Goal: Task Accomplishment & Management: Manage account settings

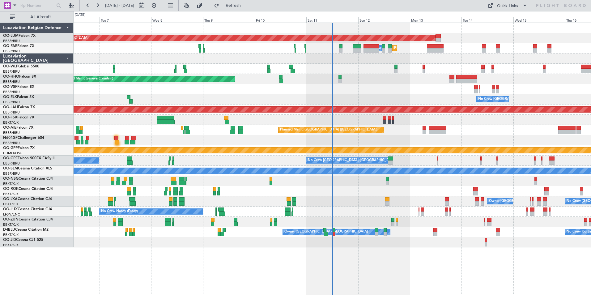
click at [333, 215] on div "No Crew [PERSON_NAME] ([PERSON_NAME]) No Crew [PERSON_NAME] ([PERSON_NAME])" at bounding box center [333, 212] width 518 height 10
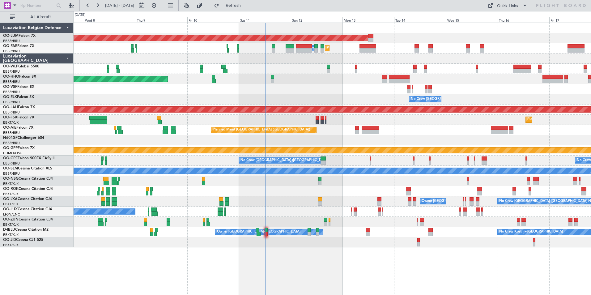
click at [307, 186] on div "AOG Maint [GEOGRAPHIC_DATA] Planned Maint [GEOGRAPHIC_DATA] Owner [GEOGRAPHIC_D…" at bounding box center [333, 135] width 518 height 225
click at [289, 177] on div "AOG Maint [GEOGRAPHIC_DATA] Planned Maint [GEOGRAPHIC_DATA] Owner [GEOGRAPHIC_D…" at bounding box center [333, 135] width 518 height 225
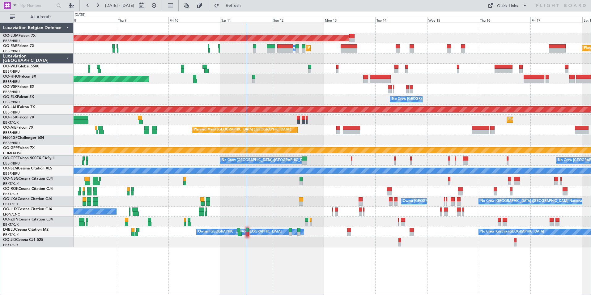
click at [219, 214] on div "AOG Maint Sibiu Planned Maint Melsbroek Air Base Owner Melsbroek Air Base Plann…" at bounding box center [333, 135] width 518 height 225
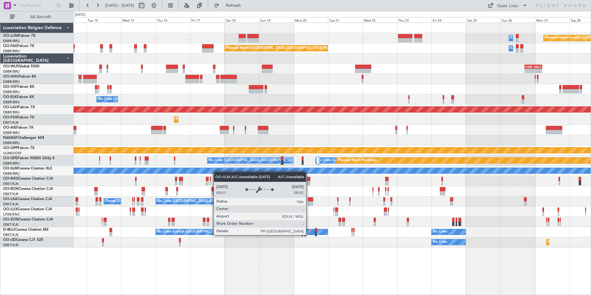
click at [210, 173] on div "Owner Melsbroek Air Base Planned Maint Kortrijk-Wevelgem AOG Maint Sibiu Planne…" at bounding box center [333, 135] width 518 height 225
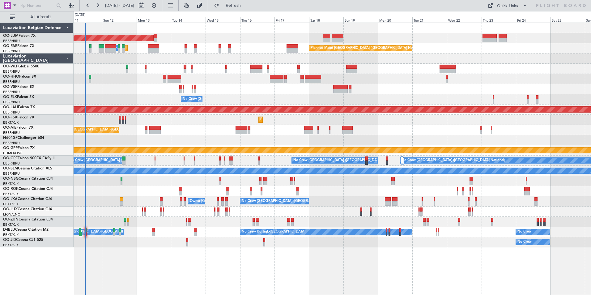
click at [245, 139] on div "AOG Maint [GEOGRAPHIC_DATA] Owner [GEOGRAPHIC_DATA] Planned Maint [GEOGRAPHIC_D…" at bounding box center [333, 135] width 518 height 225
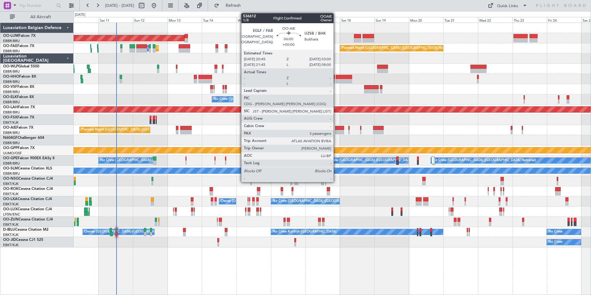
click at [337, 132] on div at bounding box center [339, 132] width 9 height 4
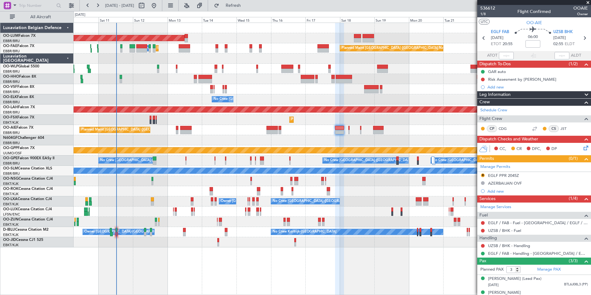
click at [286, 132] on div "Planned Maint [GEOGRAPHIC_DATA] ([GEOGRAPHIC_DATA])" at bounding box center [333, 130] width 518 height 10
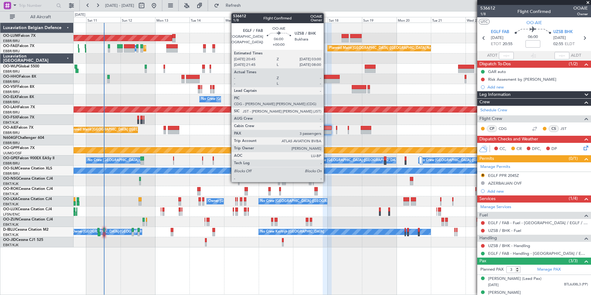
click at [327, 133] on div at bounding box center [327, 132] width 9 height 4
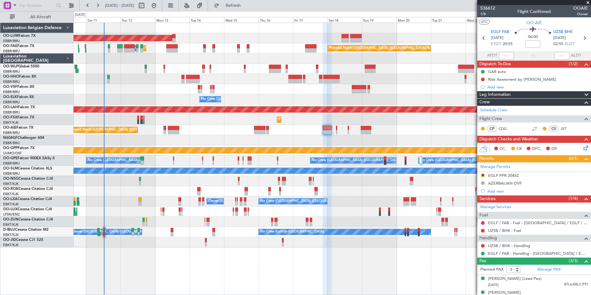
click at [259, 130] on div "Planned Maint [GEOGRAPHIC_DATA] ([GEOGRAPHIC_DATA])" at bounding box center [333, 130] width 518 height 10
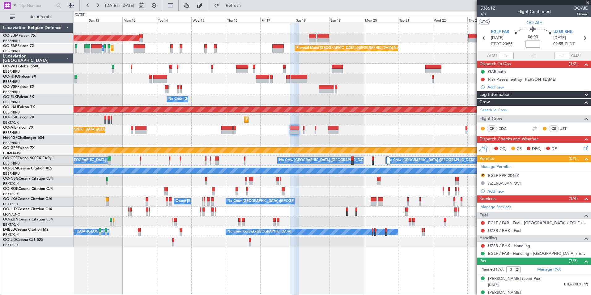
click at [272, 135] on div "AOG Maint Sibiu Owner Melsbroek Air Base Planned Maint Kortrijk-Wevelgem Planne…" at bounding box center [333, 135] width 518 height 225
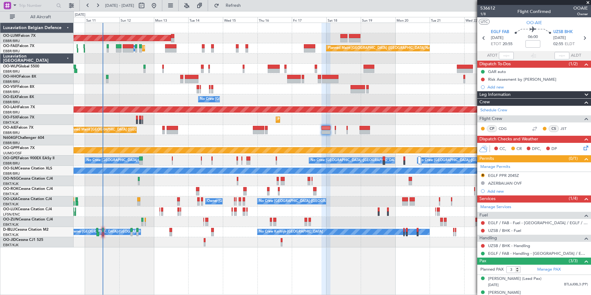
click at [225, 136] on div "AOG Maint Sibiu Owner Melsbroek Air Base Planned Maint Kortrijk-Wevelgem Planne…" at bounding box center [333, 135] width 518 height 225
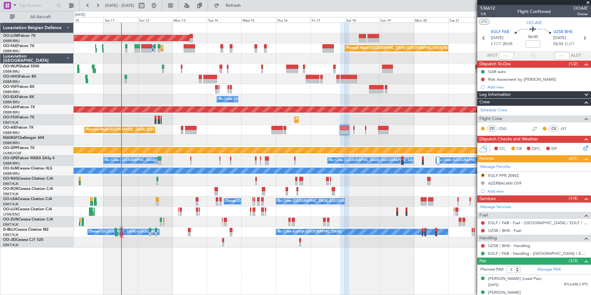
click at [272, 139] on div "AOG Maint Sibiu Owner Melsbroek Air Base Planned Maint Kortrijk-Wevelgem Planne…" at bounding box center [333, 135] width 518 height 225
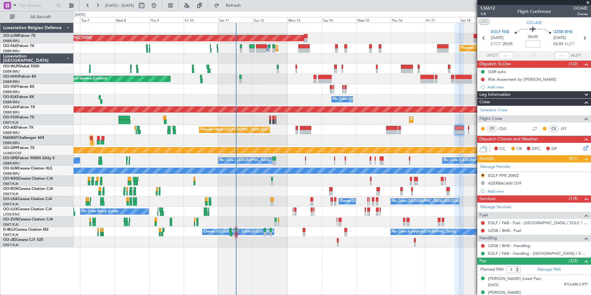
click at [371, 209] on div "AOG Maint Sibiu Planned Maint Brussels (Brussels National) Planned Maint Brusse…" at bounding box center [333, 135] width 518 height 225
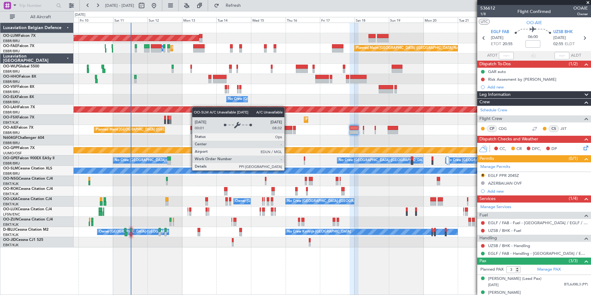
click at [181, 170] on div "A/C Unavailable [GEOGRAPHIC_DATA]" at bounding box center [332, 171] width 1552 height 6
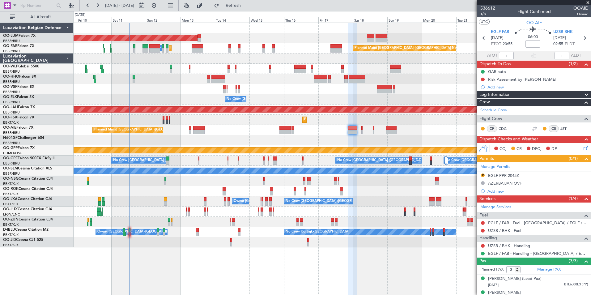
click at [271, 143] on div at bounding box center [333, 140] width 518 height 10
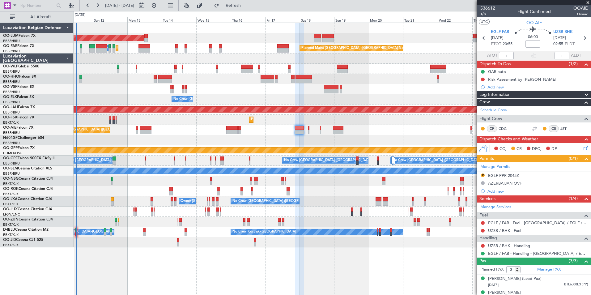
click at [314, 135] on div "Planned Maint [GEOGRAPHIC_DATA] ([GEOGRAPHIC_DATA])" at bounding box center [333, 130] width 518 height 10
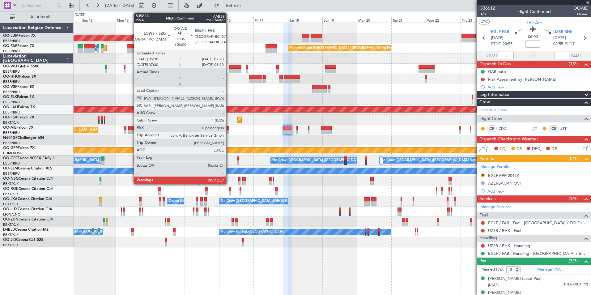
click at [229, 130] on div at bounding box center [228, 132] width 3 height 4
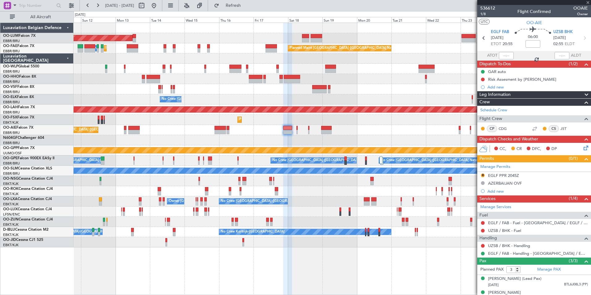
type input "0"
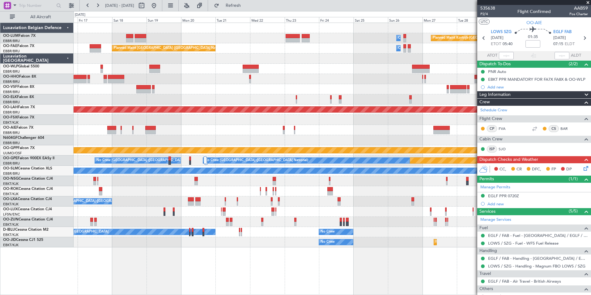
click at [232, 135] on div at bounding box center [333, 130] width 518 height 10
click at [175, 144] on div at bounding box center [333, 140] width 518 height 10
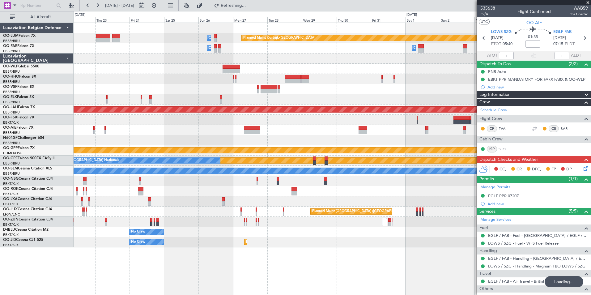
click at [293, 131] on div at bounding box center [333, 130] width 518 height 10
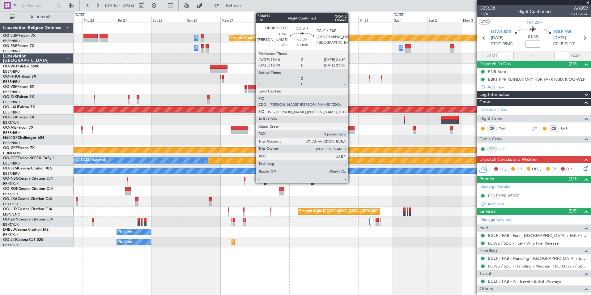
click at [351, 130] on div at bounding box center [350, 132] width 9 height 4
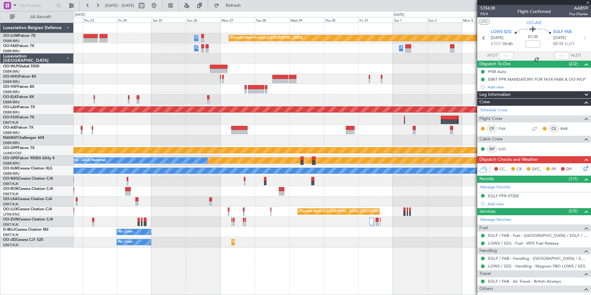
type input "+00:45"
type input "3"
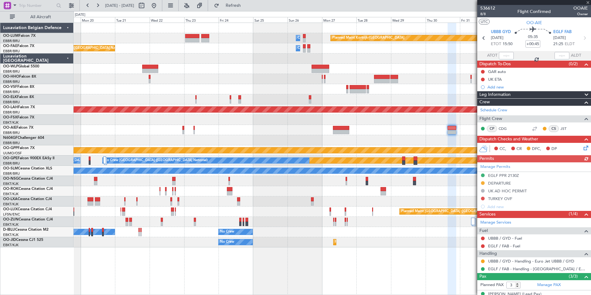
click at [383, 131] on div "Planned Maint Kortrijk-Wevelgem Owner Melsbroek Air Base Owner Melsbroek Air Ba…" at bounding box center [333, 135] width 518 height 225
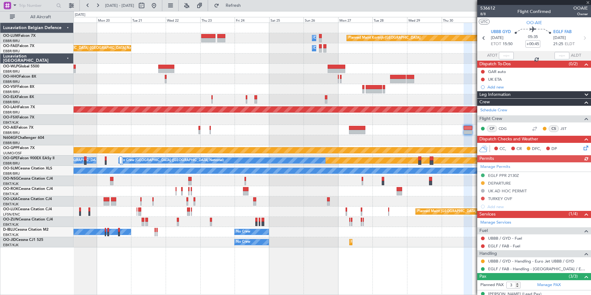
click at [369, 139] on div at bounding box center [333, 140] width 518 height 10
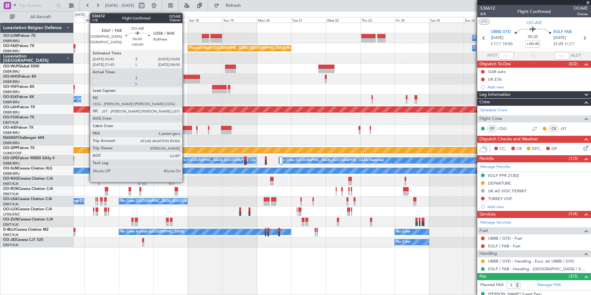
click at [185, 132] on div at bounding box center [187, 132] width 9 height 4
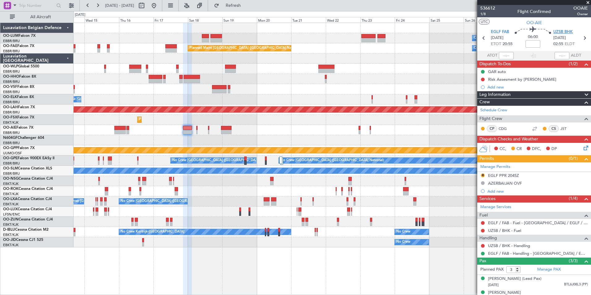
click at [565, 32] on span "UZSB BHK" at bounding box center [563, 32] width 19 height 6
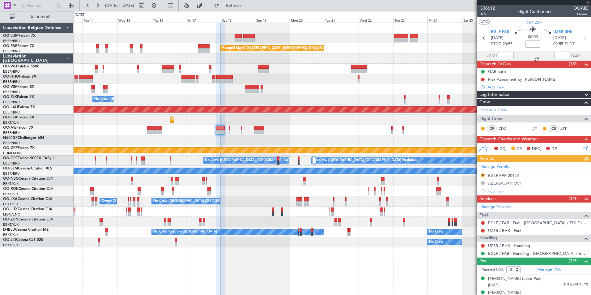
click at [236, 136] on div "Planned Maint Kortrijk-Wevelgem Owner Melsbroek Air Base AOG Maint Sibiu Owner …" at bounding box center [333, 135] width 518 height 225
click at [496, 34] on span "EGLF FAB" at bounding box center [500, 32] width 18 height 6
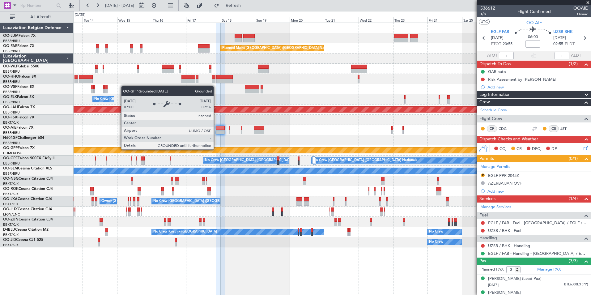
click at [231, 143] on div at bounding box center [333, 140] width 518 height 10
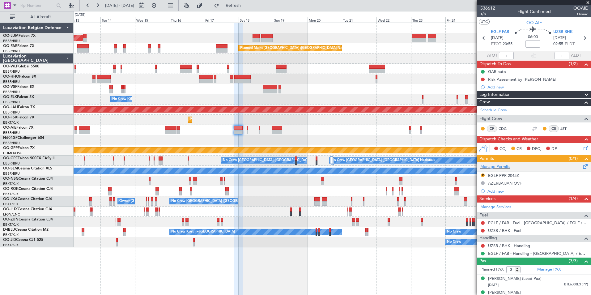
click at [582, 166] on span at bounding box center [585, 165] width 7 height 5
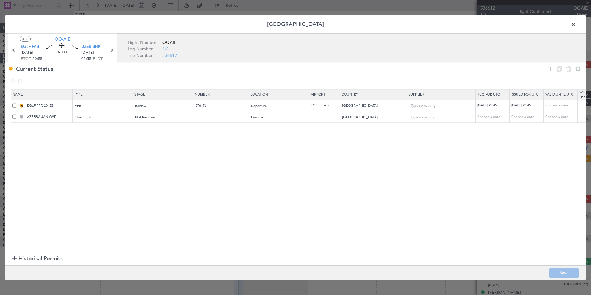
click at [17, 117] on div "AZERBAIJAN OVF" at bounding box center [42, 117] width 60 height 6
click at [16, 117] on span at bounding box center [14, 117] width 4 height 4
click at [17, 115] on input "checkbox" at bounding box center [17, 115] width 0 height 0
click at [560, 69] on icon at bounding box center [559, 68] width 7 height 7
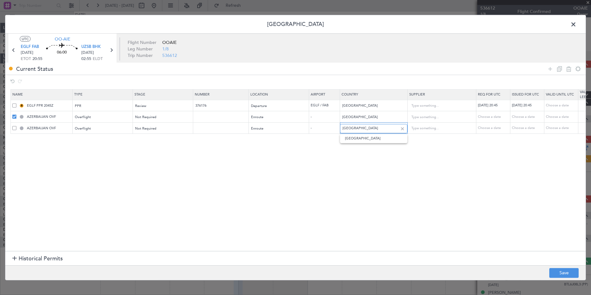
click at [385, 128] on input "Azerbaijan" at bounding box center [371, 128] width 56 height 9
drag, startPoint x: 370, startPoint y: 132, endPoint x: 365, endPoint y: 136, distance: 6.3
click at [367, 135] on body "13 Oct 2025 - 28 Oct 2025 Refresh Quick Links All Aircraft Planned Maint Kortri…" at bounding box center [295, 147] width 591 height 295
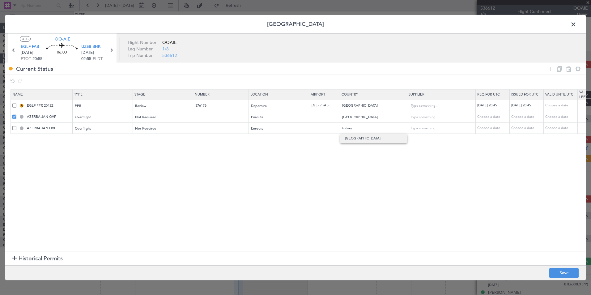
click at [361, 138] on span "Turkey" at bounding box center [374, 138] width 58 height 9
type input "Turkey"
click at [355, 150] on section "Name Type Stage Number Location Airport Country Supplier Req For Utc Issued For…" at bounding box center [295, 170] width 581 height 164
click at [569, 268] on button "Save" at bounding box center [564, 273] width 29 height 10
type input "TURKEY OVF"
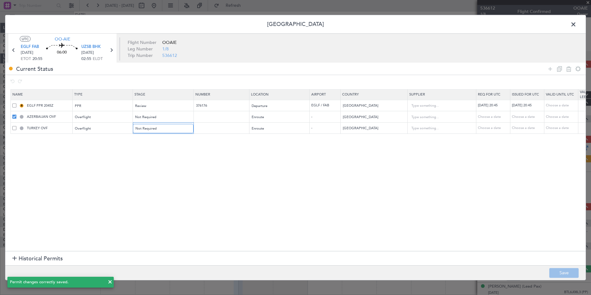
click at [165, 128] on div "Not Required" at bounding box center [160, 128] width 51 height 9
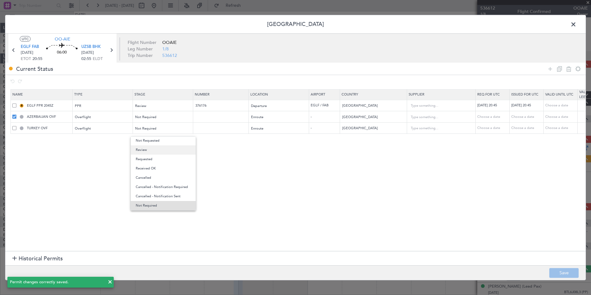
click at [153, 153] on span "Review" at bounding box center [163, 149] width 55 height 9
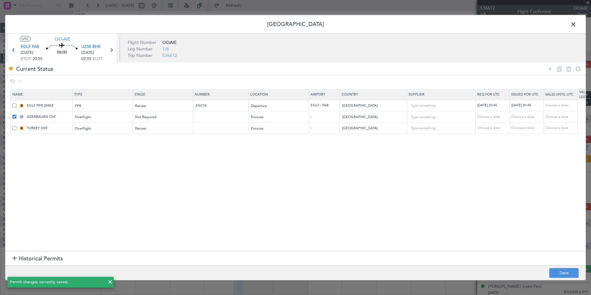
click at [253, 167] on section "Name Type Stage Number Location Airport Country Supplier Req For Utc Issued For…" at bounding box center [295, 170] width 581 height 164
click at [154, 129] on div "Review" at bounding box center [160, 128] width 51 height 9
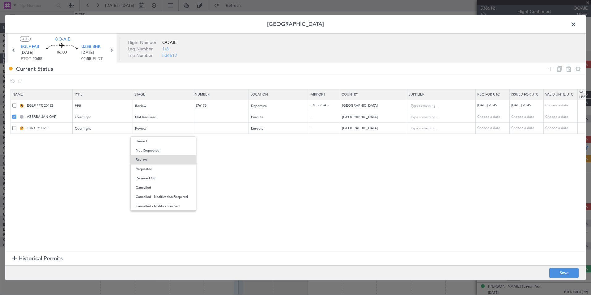
click at [303, 169] on div at bounding box center [295, 147] width 591 height 295
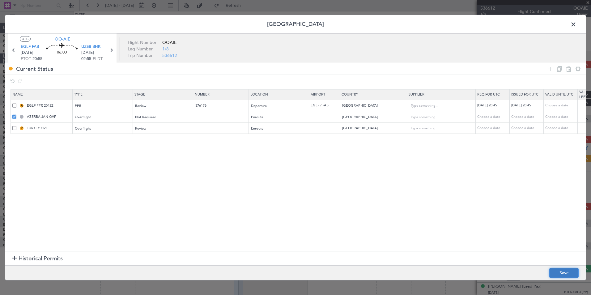
click at [559, 272] on button "Save" at bounding box center [564, 273] width 29 height 10
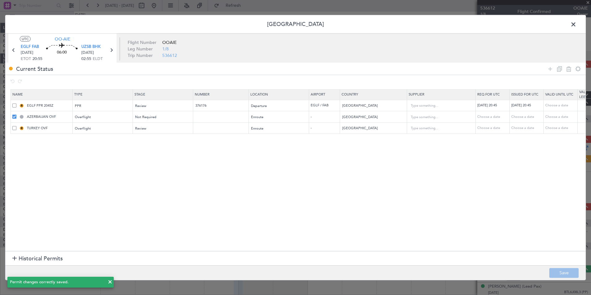
click at [39, 172] on section "Name Type Stage Number Location Airport Country Supplier Req For Utc Issued For…" at bounding box center [295, 170] width 581 height 164
click at [13, 115] on span at bounding box center [14, 117] width 4 height 4
click at [17, 115] on input "checkbox" at bounding box center [17, 115] width 0 height 0
drag, startPoint x: 15, startPoint y: 105, endPoint x: 15, endPoint y: 113, distance: 8.0
click at [15, 105] on span at bounding box center [14, 105] width 4 height 4
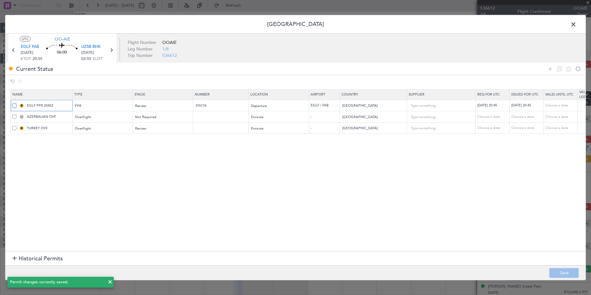
click at [17, 103] on input "checkbox" at bounding box center [17, 103] width 0 height 0
click at [15, 107] on span at bounding box center [14, 105] width 4 height 4
click at [17, 103] on input "checkbox" at bounding box center [17, 103] width 0 height 0
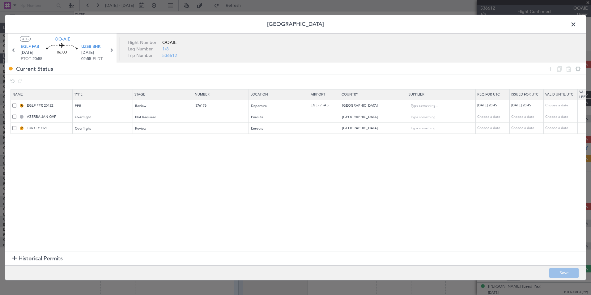
click at [15, 115] on span at bounding box center [14, 117] width 4 height 4
click at [17, 115] on input "checkbox" at bounding box center [17, 115] width 0 height 0
click at [559, 66] on icon at bounding box center [559, 68] width 7 height 7
click at [566, 70] on icon at bounding box center [568, 68] width 7 height 7
type input "TURKEY OVF"
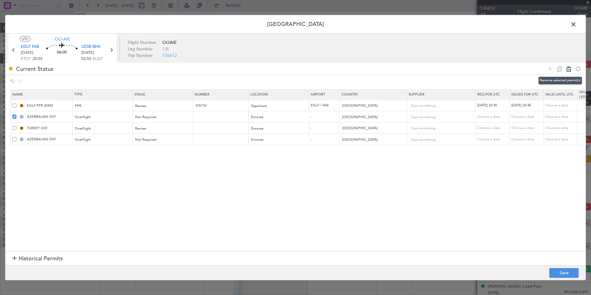
type input "Turkey"
type input "AZERBAIJAN OVF"
type input "Azerbaijan"
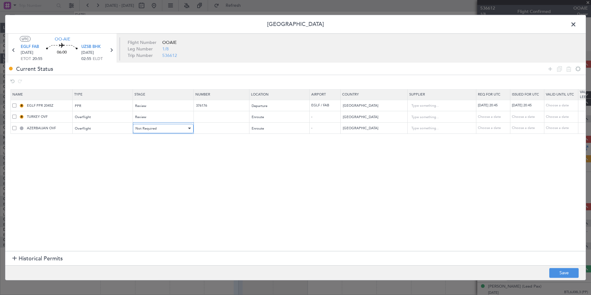
click at [161, 131] on div "Not Required" at bounding box center [160, 128] width 51 height 9
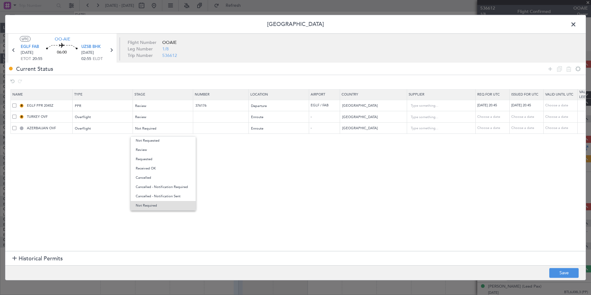
click at [305, 187] on div at bounding box center [295, 147] width 591 height 295
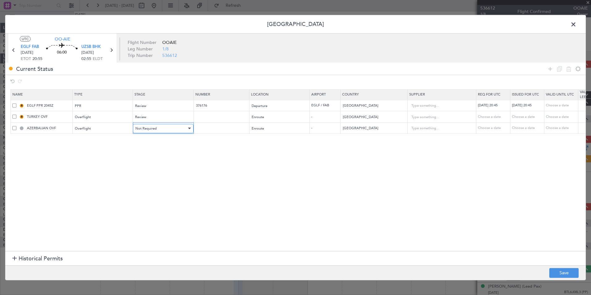
click at [152, 132] on div "Not Required" at bounding box center [160, 128] width 51 height 9
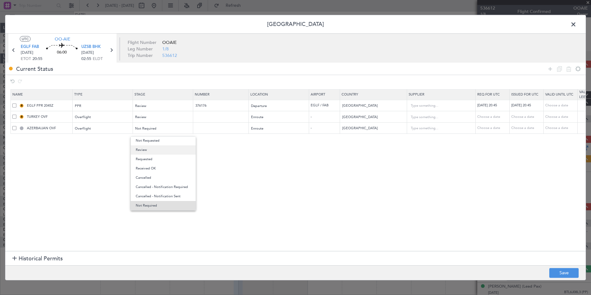
click at [151, 149] on span "Review" at bounding box center [163, 149] width 55 height 9
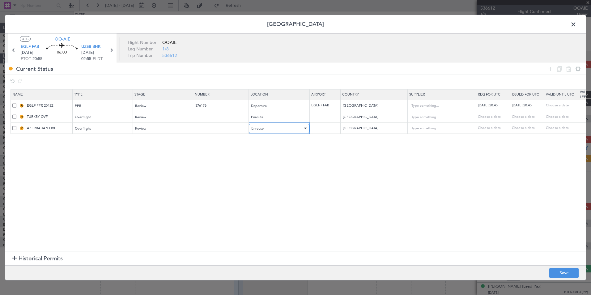
click at [270, 128] on div "Enroute" at bounding box center [276, 128] width 51 height 9
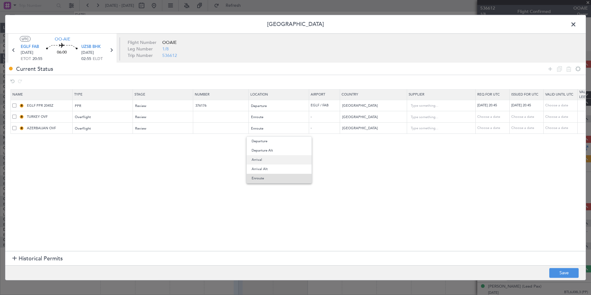
click at [265, 159] on span "Arrival" at bounding box center [279, 159] width 55 height 9
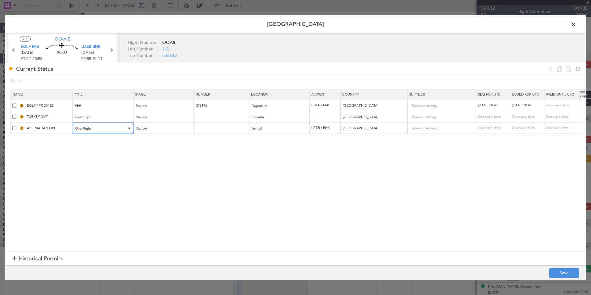
click at [96, 128] on div "Overflight" at bounding box center [100, 128] width 51 height 9
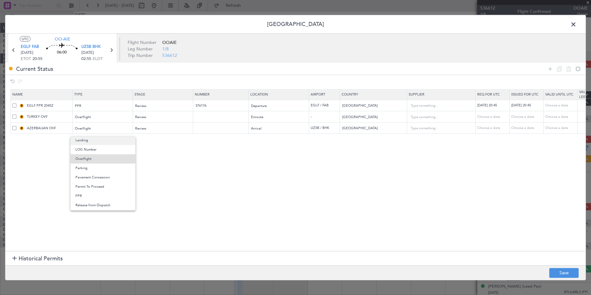
click at [91, 143] on span "Landing" at bounding box center [102, 140] width 55 height 9
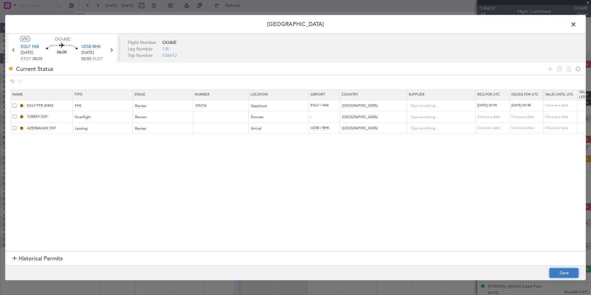
click at [563, 272] on button "Save" at bounding box center [564, 273] width 29 height 10
type input "UZSB LDG"
type input "Uzbekistan"
click at [577, 23] on span at bounding box center [577, 26] width 0 height 12
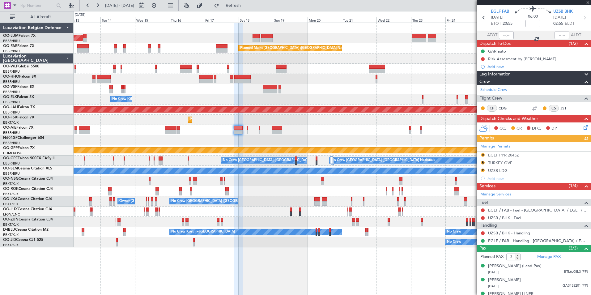
scroll to position [31, 0]
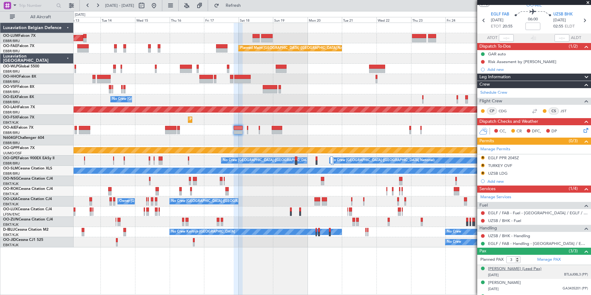
scroll to position [35, 0]
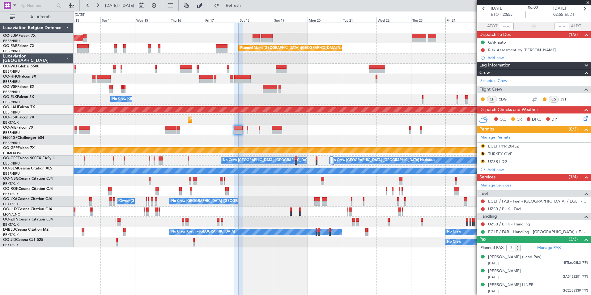
click at [233, 180] on div at bounding box center [333, 181] width 518 height 10
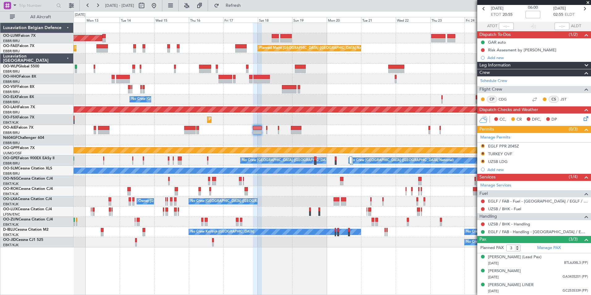
click at [295, 141] on div at bounding box center [333, 140] width 518 height 10
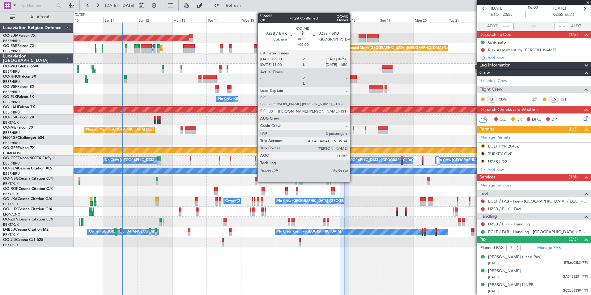
click at [353, 130] on div at bounding box center [353, 132] width 1 height 4
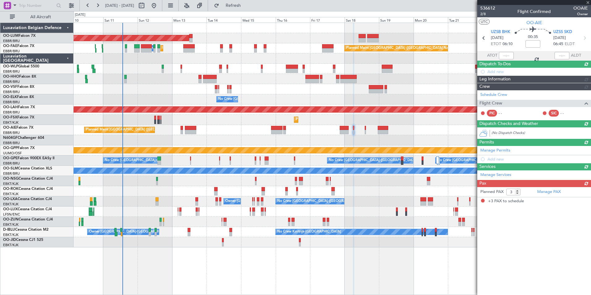
scroll to position [0, 0]
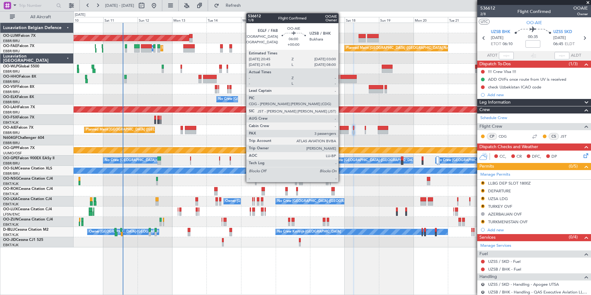
click at [342, 131] on div at bounding box center [344, 132] width 9 height 4
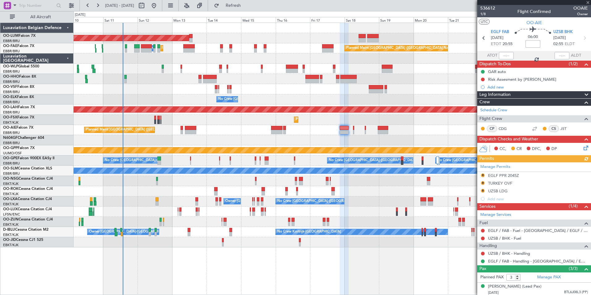
click at [529, 44] on input at bounding box center [533, 43] width 15 height 7
type input "-"
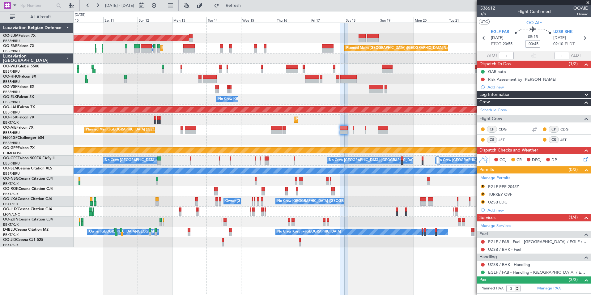
click at [536, 41] on input "-00:45" at bounding box center [533, 43] width 15 height 7
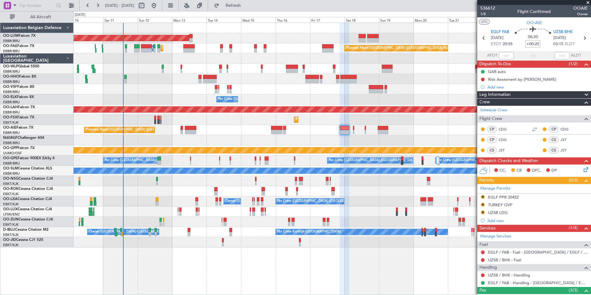
click at [529, 44] on input "+00:20" at bounding box center [533, 43] width 15 height 7
type input "+00:15"
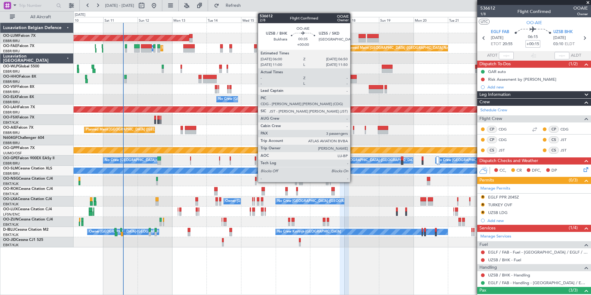
click at [353, 129] on div at bounding box center [353, 128] width 1 height 4
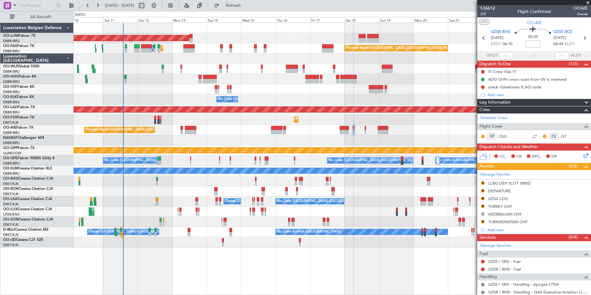
click at [529, 45] on input at bounding box center [533, 43] width 15 height 7
click at [535, 42] on span at bounding box center [533, 44] width 8 height 8
click at [532, 43] on span at bounding box center [533, 44] width 11 height 11
click at [532, 43] on span at bounding box center [533, 44] width 10 height 10
click at [532, 43] on span at bounding box center [533, 43] width 9 height 9
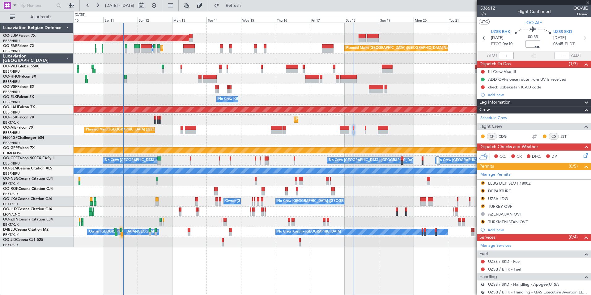
drag, startPoint x: 532, startPoint y: 43, endPoint x: 528, endPoint y: 45, distance: 5.0
click at [529, 45] on span at bounding box center [533, 44] width 8 height 8
click at [529, 43] on input "+00:05" at bounding box center [533, 43] width 15 height 7
type input "-00:05"
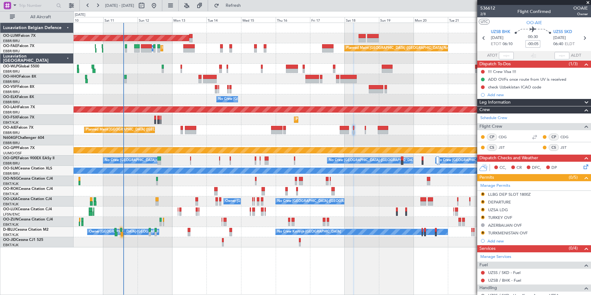
click at [354, 140] on div at bounding box center [333, 140] width 518 height 10
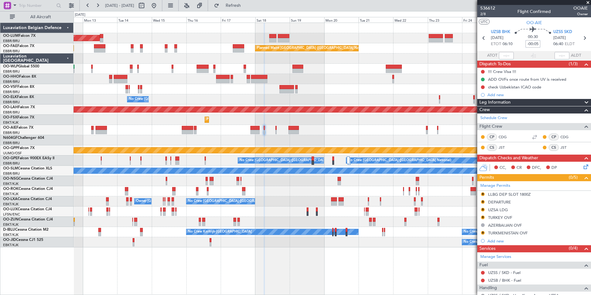
click at [319, 135] on div "AOG Maint [GEOGRAPHIC_DATA] Owner [GEOGRAPHIC_DATA] Planned Maint [GEOGRAPHIC_D…" at bounding box center [333, 135] width 518 height 225
click at [252, 138] on div "AOG Maint [GEOGRAPHIC_DATA] Owner [GEOGRAPHIC_DATA] Planned Maint [GEOGRAPHIC_D…" at bounding box center [333, 135] width 518 height 225
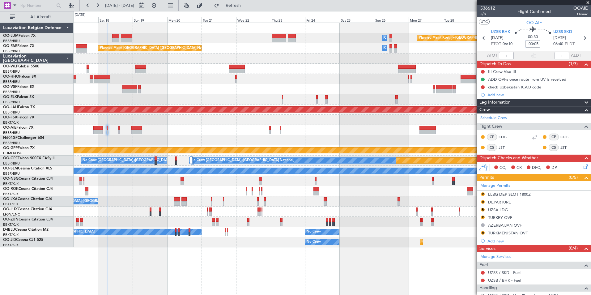
click at [298, 135] on div at bounding box center [333, 130] width 518 height 10
click at [329, 132] on div at bounding box center [333, 130] width 518 height 10
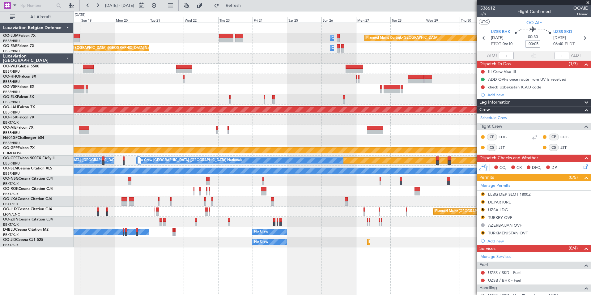
click at [372, 132] on div at bounding box center [333, 130] width 518 height 10
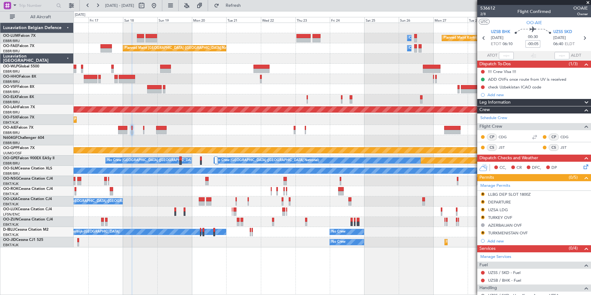
click at [301, 138] on div at bounding box center [333, 140] width 518 height 10
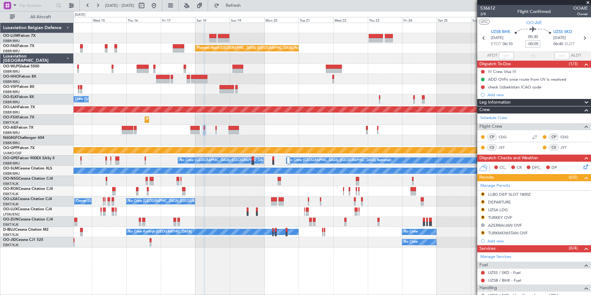
click at [255, 138] on div at bounding box center [333, 140] width 518 height 10
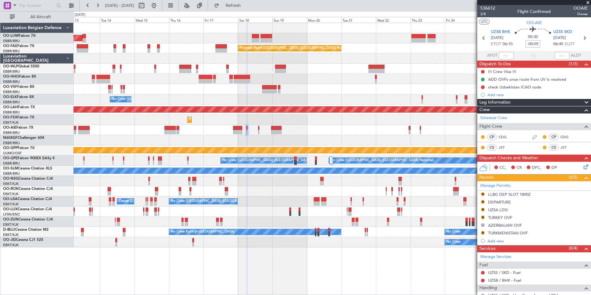
click at [230, 136] on div "Owner Melsbroek Air Base Planned Maint [GEOGRAPHIC_DATA]-[GEOGRAPHIC_DATA] AOG …" at bounding box center [333, 135] width 518 height 225
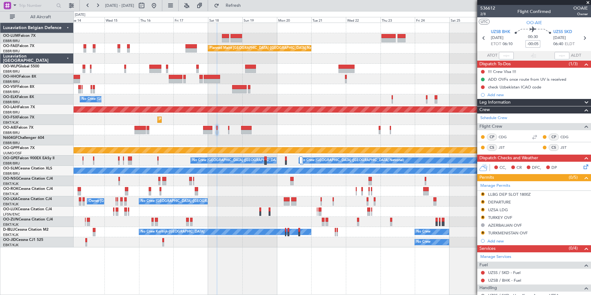
click at [226, 136] on div at bounding box center [333, 140] width 518 height 10
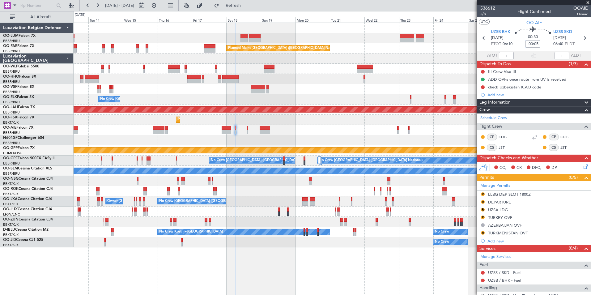
click at [221, 137] on div at bounding box center [333, 140] width 518 height 10
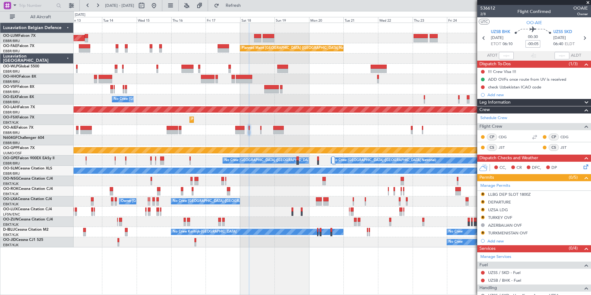
click at [229, 138] on div at bounding box center [333, 140] width 518 height 10
click at [491, 179] on fb-app "[DATE] - [DATE] Refresh Quick Links All Aircraft Planned Maint [GEOGRAPHIC_DATA…" at bounding box center [295, 150] width 591 height 290
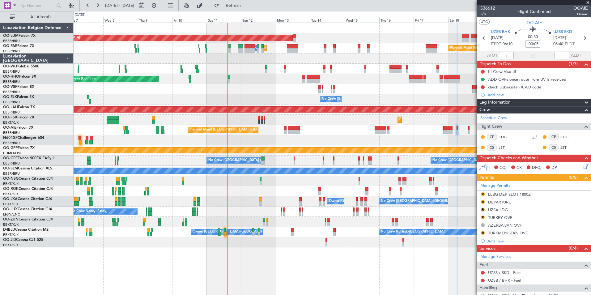
click at [244, 188] on div at bounding box center [333, 191] width 518 height 10
click at [250, 182] on div at bounding box center [333, 181] width 518 height 10
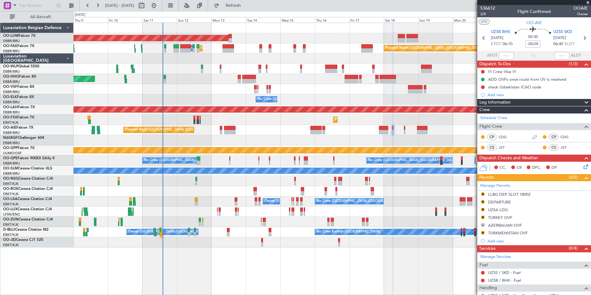
click at [224, 183] on div at bounding box center [333, 181] width 518 height 10
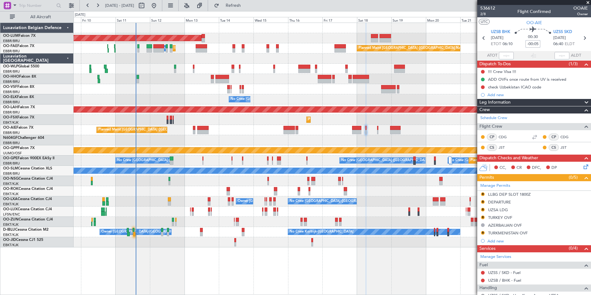
click at [200, 179] on div at bounding box center [333, 181] width 518 height 10
click at [156, 178] on div at bounding box center [333, 181] width 518 height 10
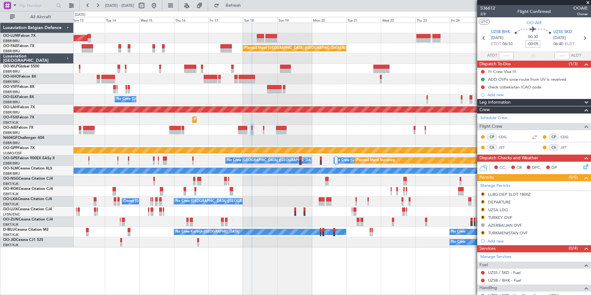
click at [239, 193] on div at bounding box center [333, 191] width 518 height 10
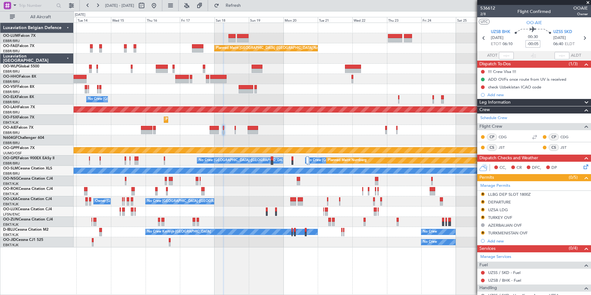
click at [216, 139] on div at bounding box center [333, 140] width 518 height 10
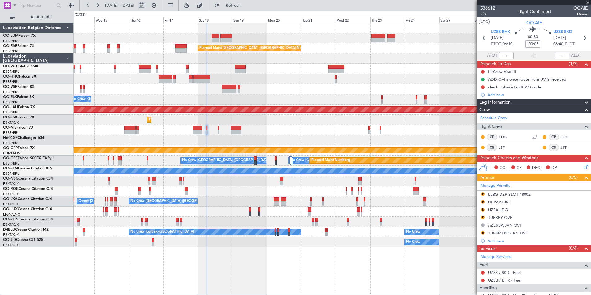
click at [197, 141] on div at bounding box center [333, 140] width 518 height 10
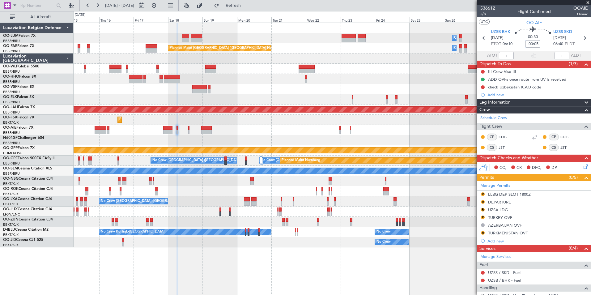
click at [310, 138] on div at bounding box center [333, 140] width 518 height 10
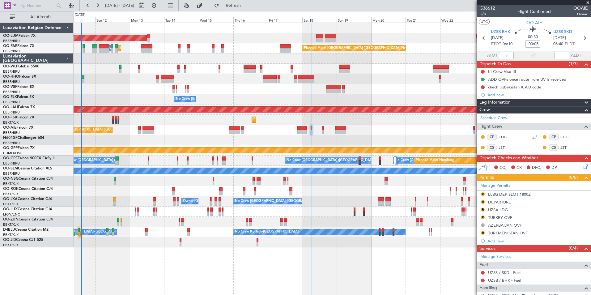
click at [290, 138] on div at bounding box center [333, 140] width 518 height 10
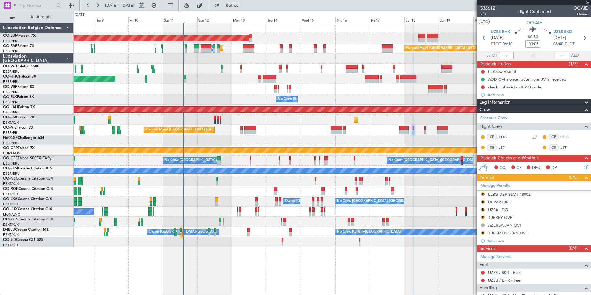
click at [200, 141] on div at bounding box center [333, 140] width 518 height 10
click at [180, 146] on div "AOG Maint [GEOGRAPHIC_DATA] Owner [GEOGRAPHIC_DATA] Planned Maint [GEOGRAPHIC_D…" at bounding box center [333, 135] width 518 height 225
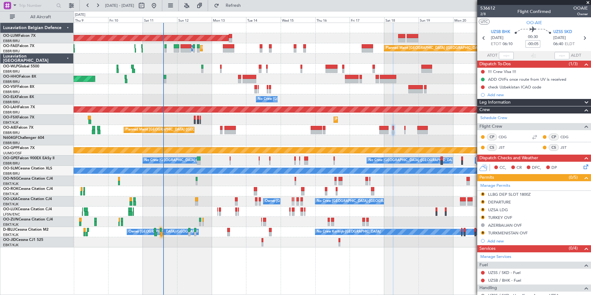
click at [214, 139] on div at bounding box center [333, 140] width 518 height 10
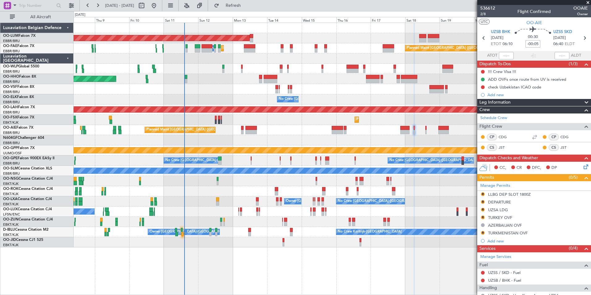
click at [237, 125] on div "Planned Maint [GEOGRAPHIC_DATA] ([GEOGRAPHIC_DATA]) Unplanned Maint [GEOGRAPHIC…" at bounding box center [333, 130] width 518 height 10
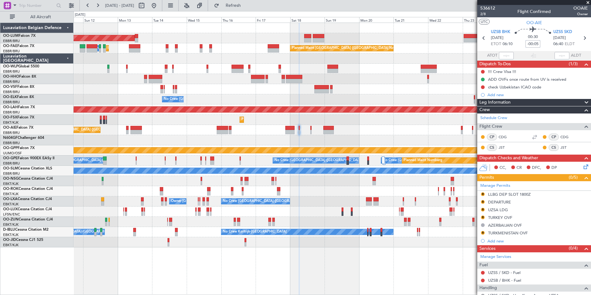
click at [299, 146] on div "AOG Maint [GEOGRAPHIC_DATA] Owner [GEOGRAPHIC_DATA] Planned Maint [GEOGRAPHIC_D…" at bounding box center [333, 135] width 518 height 225
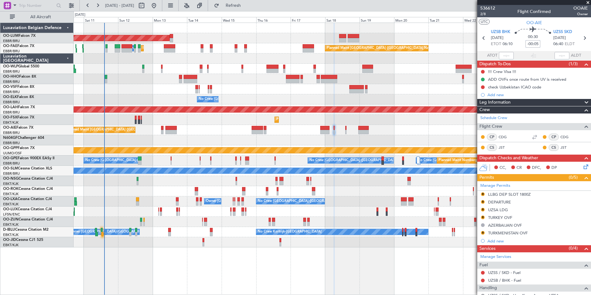
click at [318, 134] on div "Planned Maint [GEOGRAPHIC_DATA] ([GEOGRAPHIC_DATA])" at bounding box center [333, 130] width 518 height 10
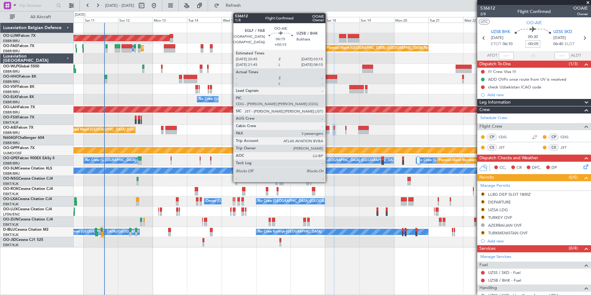
click at [303, 134] on div "Planned Maint [GEOGRAPHIC_DATA] ([GEOGRAPHIC_DATA])" at bounding box center [333, 130] width 518 height 10
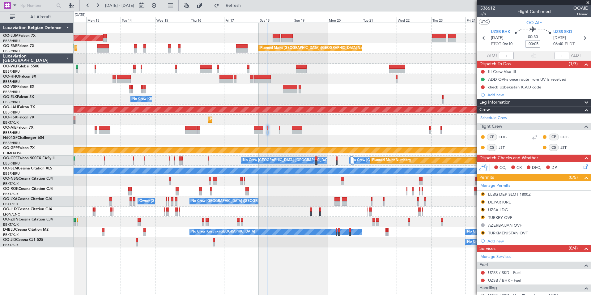
click at [291, 137] on div "AOG Maint [GEOGRAPHIC_DATA] Owner [GEOGRAPHIC_DATA] Planned Maint [GEOGRAPHIC_D…" at bounding box center [333, 135] width 518 height 225
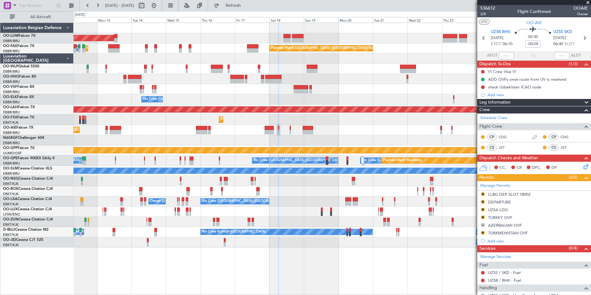
click at [267, 142] on div at bounding box center [333, 140] width 518 height 10
click at [316, 137] on div "Owner Melsbroek Air Base Planned Maint Kortrijk-Wevelgem AOG Maint Sibiu Planne…" at bounding box center [333, 135] width 518 height 225
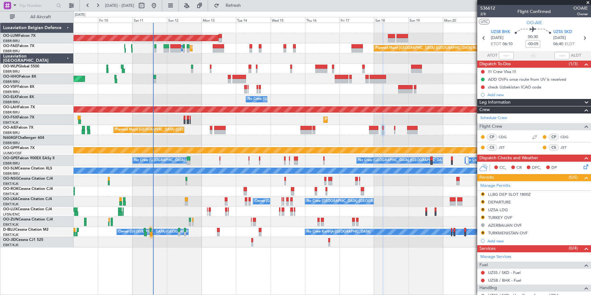
click at [180, 132] on div "AOG Maint Sibiu Owner Melsbroek Air Base Planned Maint Kortrijk-Wevelgem Planne…" at bounding box center [333, 135] width 518 height 225
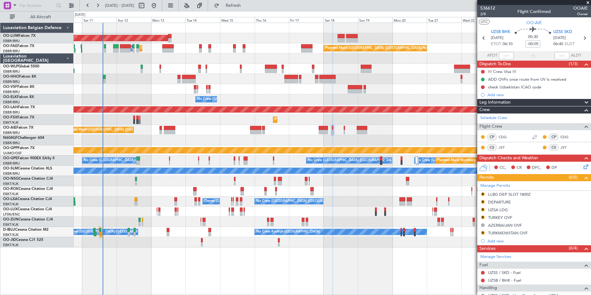
click at [262, 135] on div "Planned Maint [GEOGRAPHIC_DATA] ([GEOGRAPHIC_DATA])" at bounding box center [333, 130] width 518 height 10
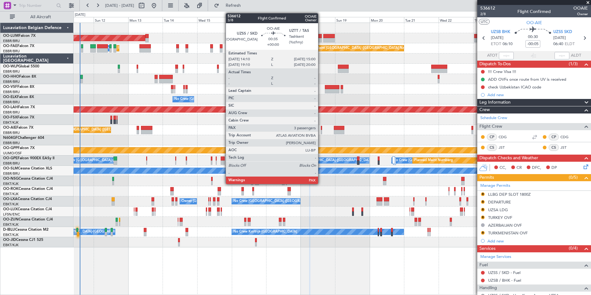
click at [321, 131] on div at bounding box center [321, 132] width 1 height 4
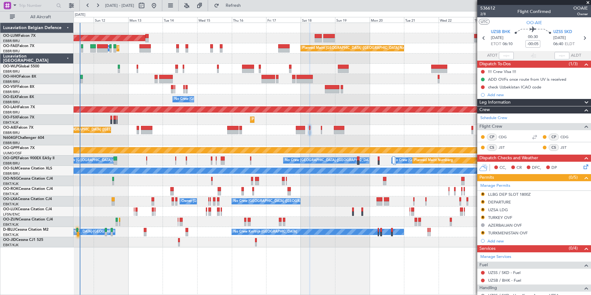
click at [307, 140] on div at bounding box center [333, 140] width 518 height 10
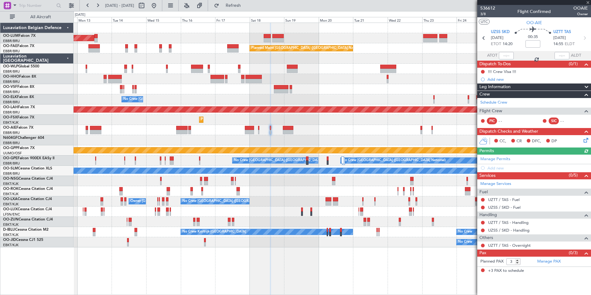
click at [289, 138] on div at bounding box center [333, 140] width 518 height 10
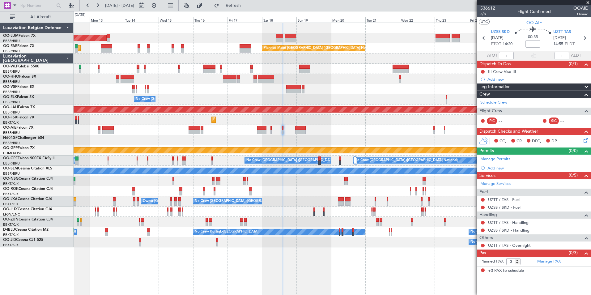
click at [280, 141] on div at bounding box center [333, 140] width 518 height 10
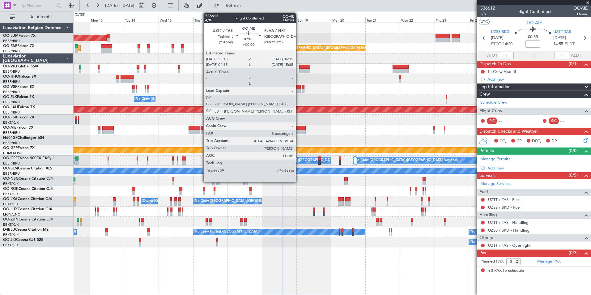
click at [243, 137] on div "Planned Maint Kortrijk-Wevelgem Owner Melsbroek Air Base AOG Maint Sibiu Owner …" at bounding box center [333, 135] width 518 height 225
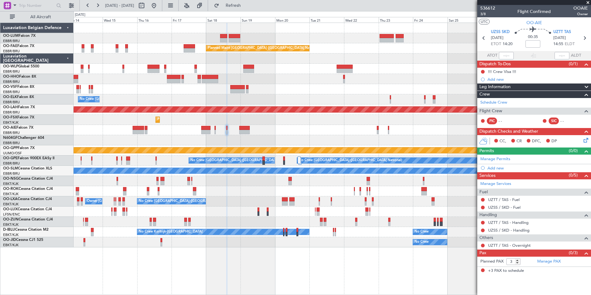
click at [224, 143] on div at bounding box center [333, 140] width 518 height 10
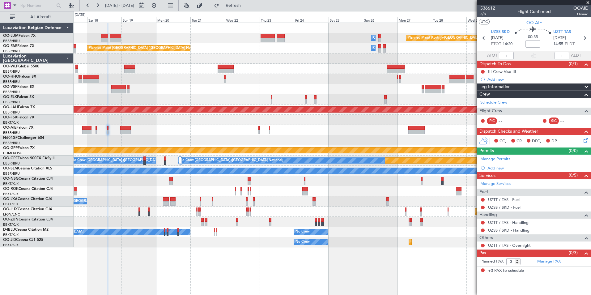
click at [196, 144] on div "Planned Maint Kortrijk-Wevelgem Owner Melsbroek Air Base Owner Melsbroek Air Ba…" at bounding box center [333, 135] width 518 height 225
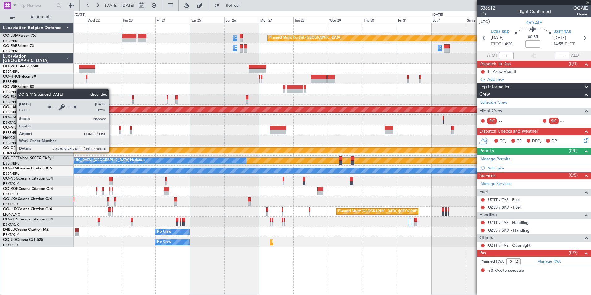
click at [313, 140] on div "Planned Maint Kortrijk-Wevelgem Owner Melsbroek Air Base Owner Melsbroek Air Ba…" at bounding box center [333, 135] width 518 height 225
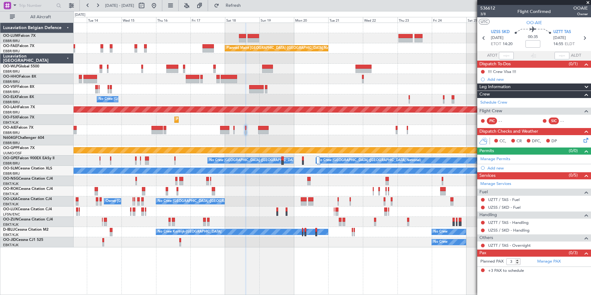
click at [272, 132] on div "Planned Maint [GEOGRAPHIC_DATA] ([GEOGRAPHIC_DATA])" at bounding box center [333, 130] width 518 height 10
click at [194, 137] on div at bounding box center [333, 140] width 518 height 10
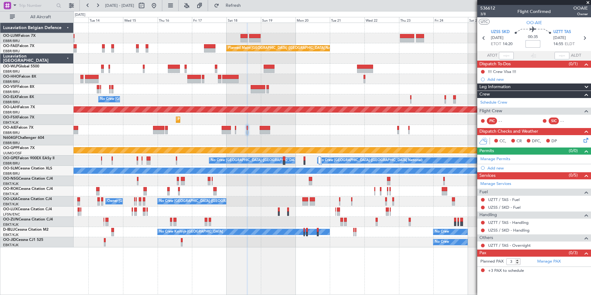
click at [223, 137] on div at bounding box center [333, 140] width 518 height 10
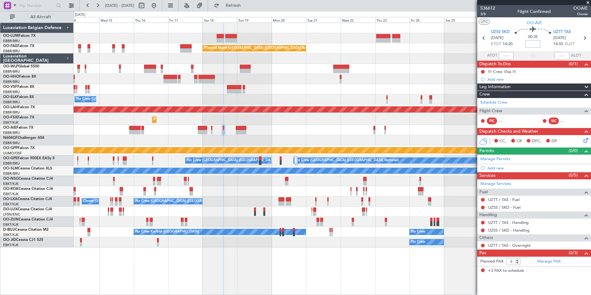
click at [277, 130] on div "Planned Maint [GEOGRAPHIC_DATA] ([GEOGRAPHIC_DATA])" at bounding box center [333, 130] width 518 height 10
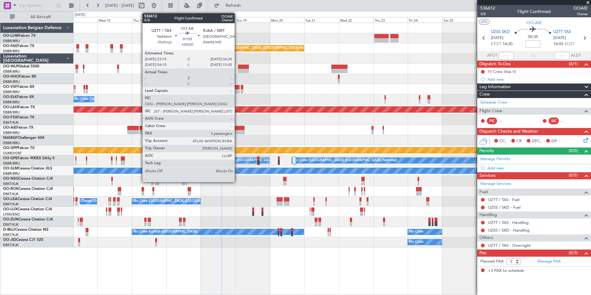
click at [238, 131] on div at bounding box center [239, 132] width 11 height 4
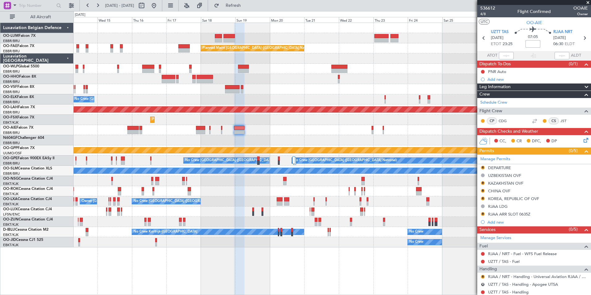
click at [256, 136] on div at bounding box center [333, 140] width 518 height 10
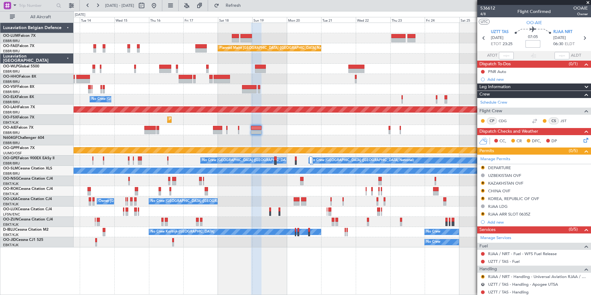
click at [190, 135] on div "Planned Maint Kortrijk-Wevelgem Owner Melsbroek Air Base AOG Maint Sibiu Planne…" at bounding box center [333, 135] width 518 height 225
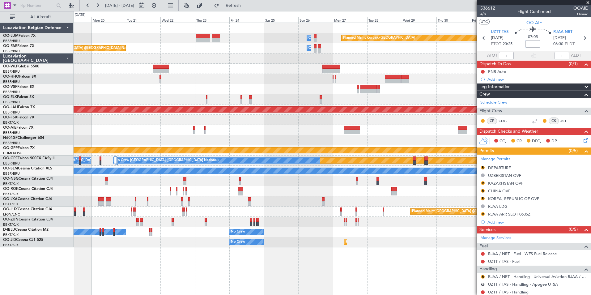
click at [261, 141] on div at bounding box center [333, 140] width 518 height 10
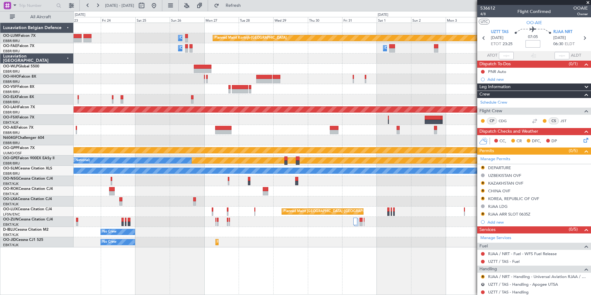
click at [249, 132] on div at bounding box center [333, 130] width 518 height 10
click at [350, 134] on div at bounding box center [333, 130] width 518 height 10
